Goal: Task Accomplishment & Management: Use online tool/utility

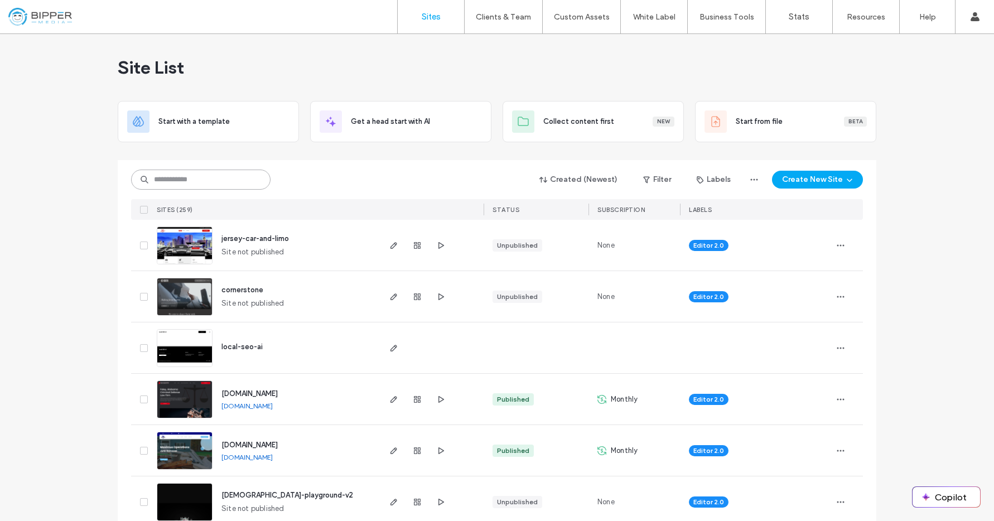
click at [227, 182] on input at bounding box center [200, 180] width 139 height 20
type input "*"
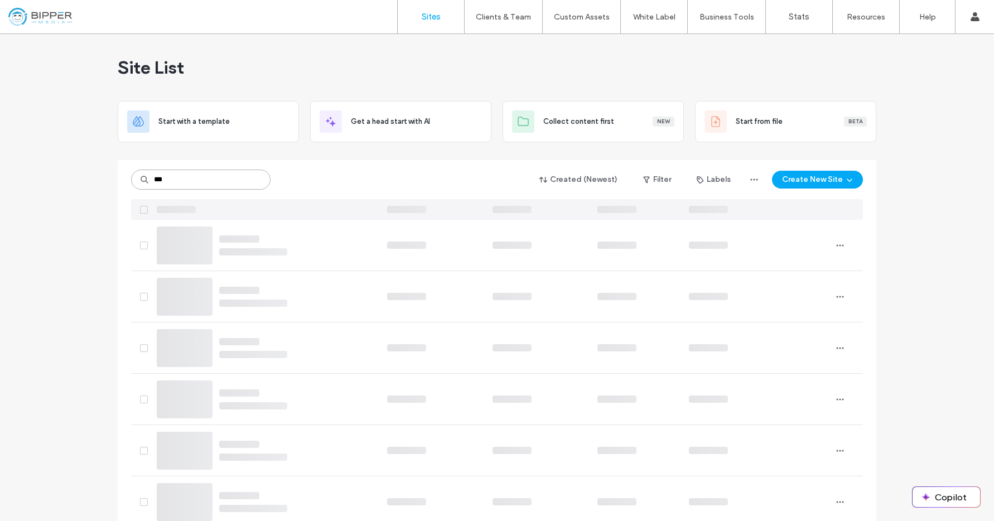
type input "***"
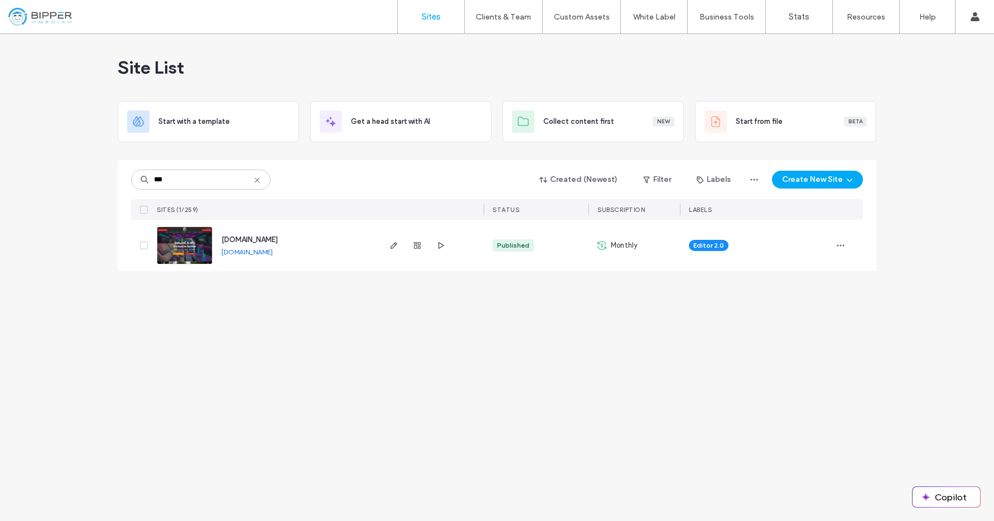
click at [276, 239] on span "www.rpdlimo.com" at bounding box center [249, 239] width 56 height 8
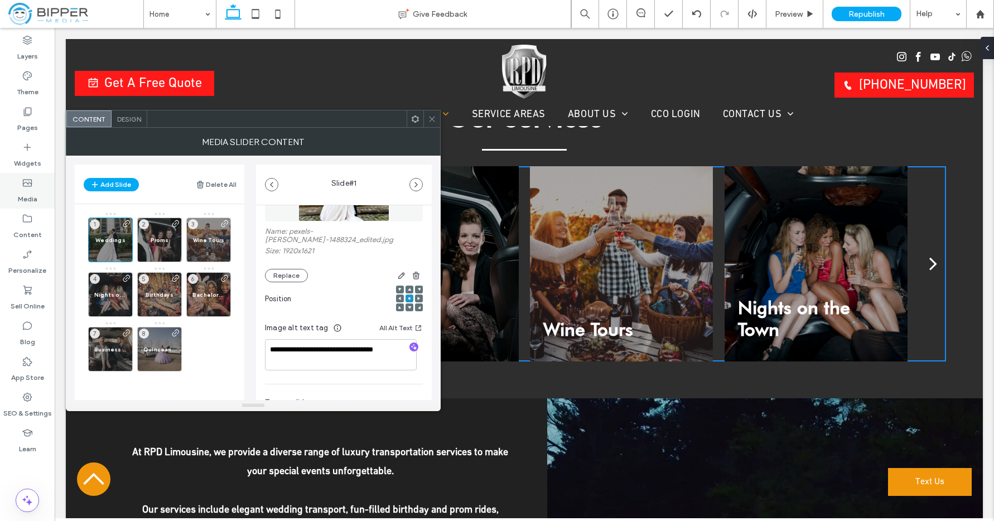
scroll to position [130, 0]
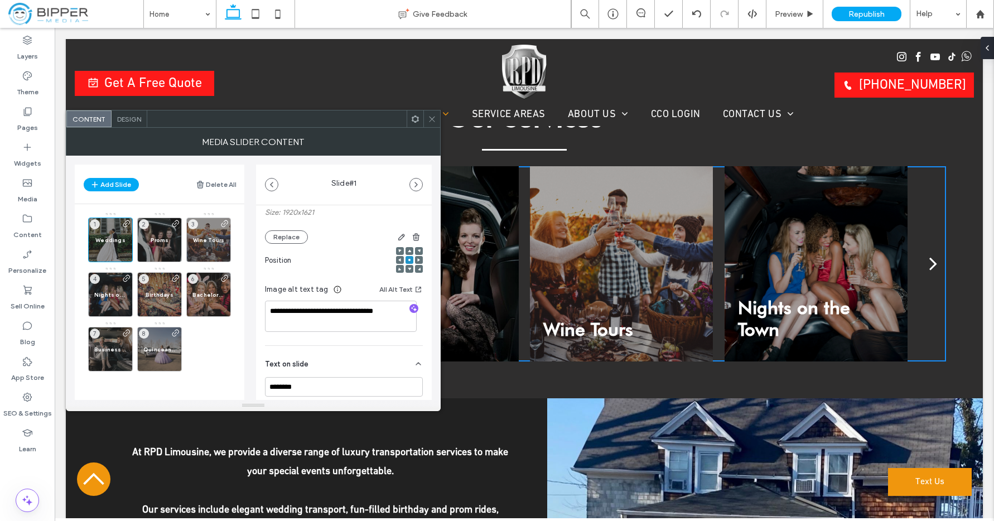
click at [349, 233] on div at bounding box center [365, 236] width 115 height 13
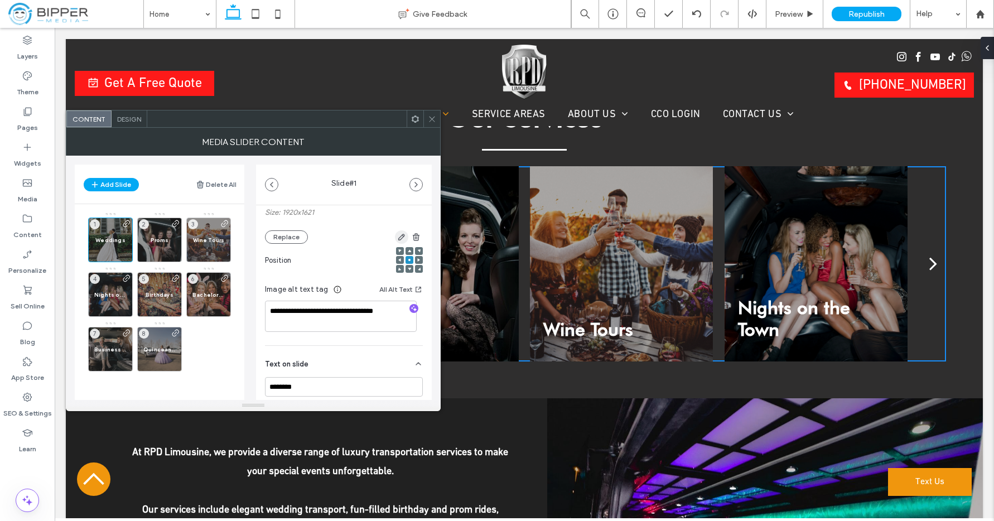
click at [397, 238] on icon "button" at bounding box center [401, 237] width 9 height 9
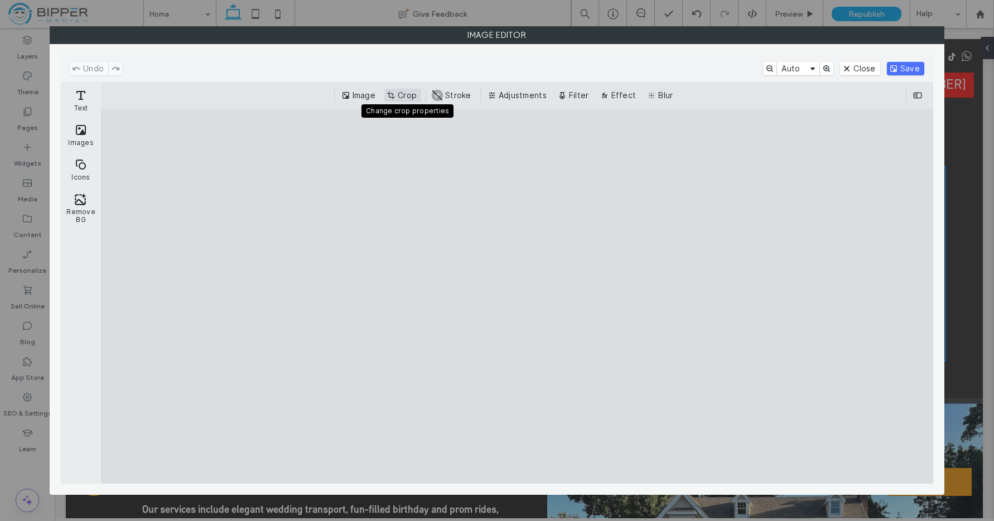
click at [402, 96] on button "Crop" at bounding box center [402, 95] width 37 height 13
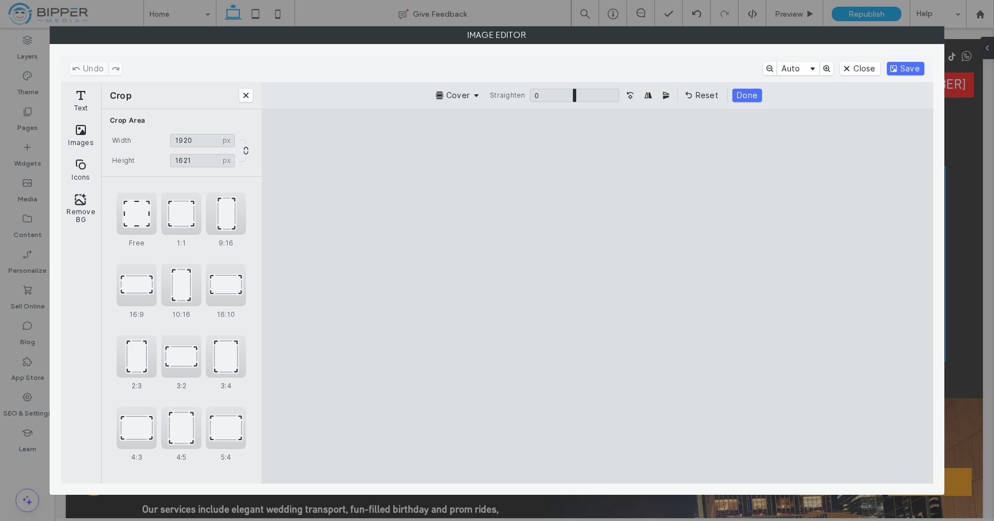
click at [239, 89] on button "Close" at bounding box center [245, 95] width 13 height 13
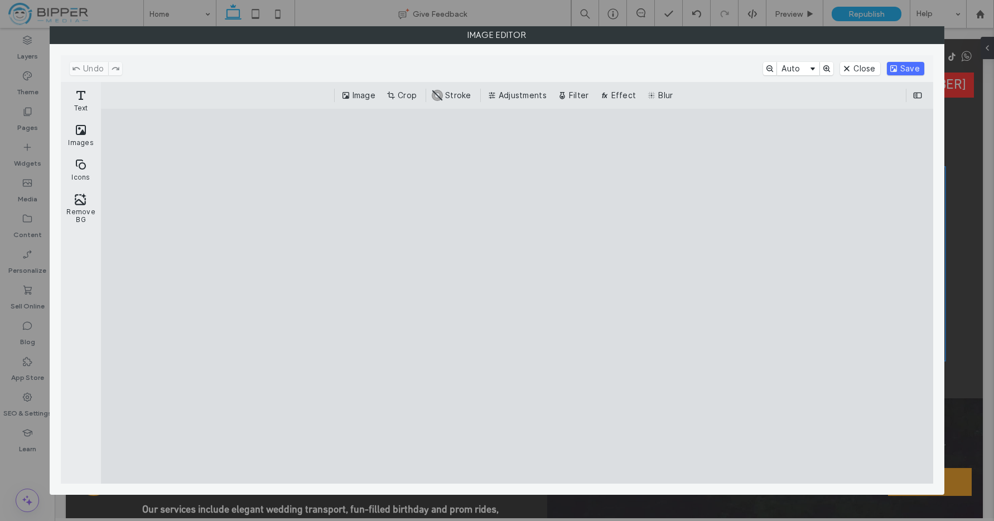
click at [882, 43] on div "Image Editor" at bounding box center [497, 35] width 894 height 18
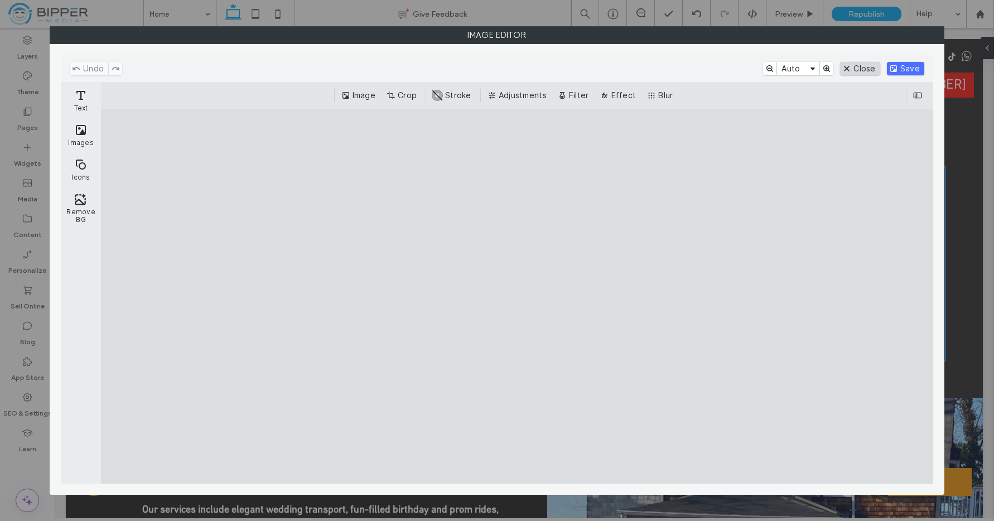
click at [858, 67] on button "Close" at bounding box center [860, 68] width 40 height 13
